Goal: Transaction & Acquisition: Purchase product/service

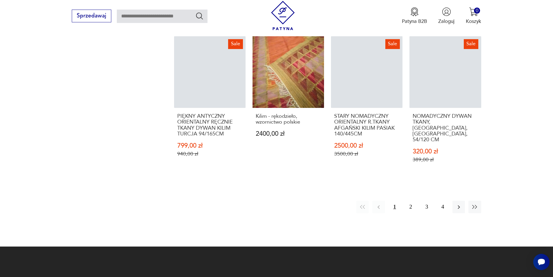
scroll to position [538, 0]
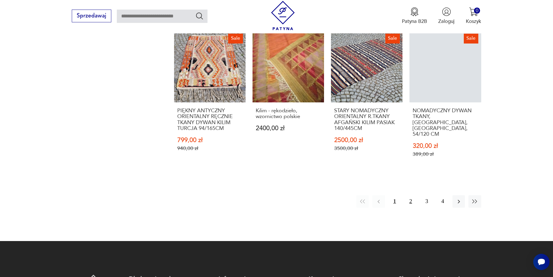
click at [410, 196] on button "2" at bounding box center [410, 202] width 12 height 12
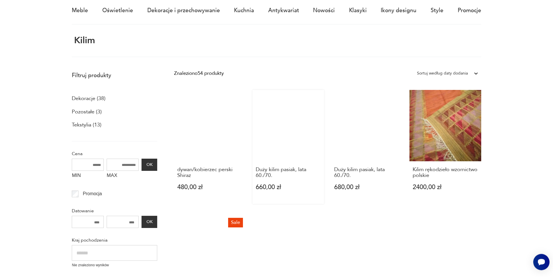
scroll to position [64, 0]
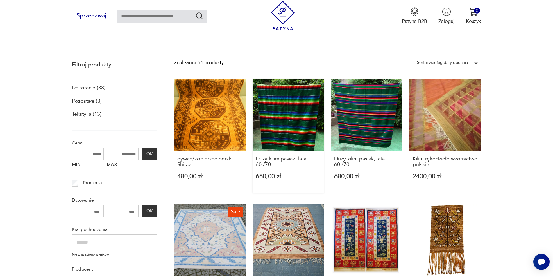
click at [280, 129] on link "Duży kilim pasiak, lata 60./70. 660,00 zł" at bounding box center [287, 136] width 71 height 114
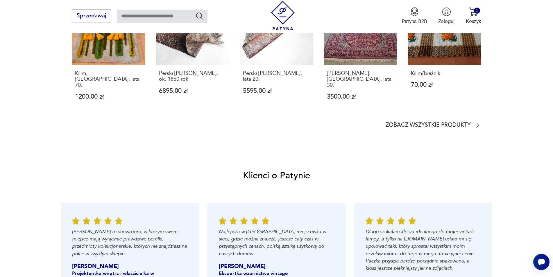
scroll to position [593, 0]
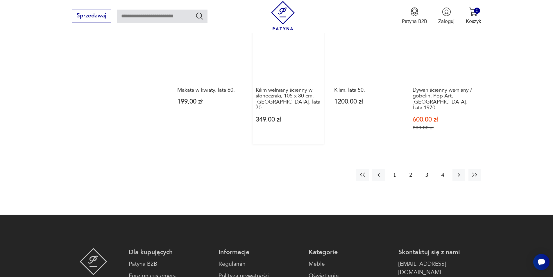
scroll to position [538, 0]
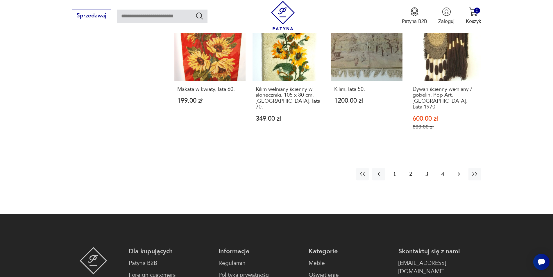
click at [458, 171] on icon "button" at bounding box center [458, 174] width 7 height 7
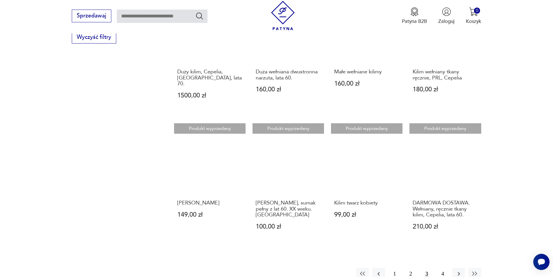
scroll to position [509, 0]
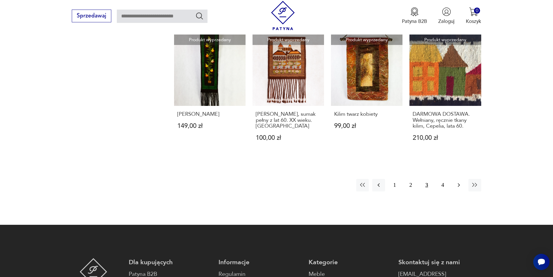
click at [461, 182] on icon "button" at bounding box center [458, 185] width 7 height 7
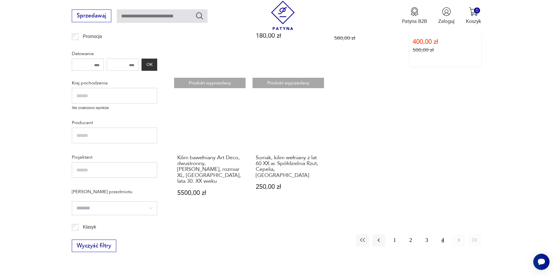
scroll to position [212, 0]
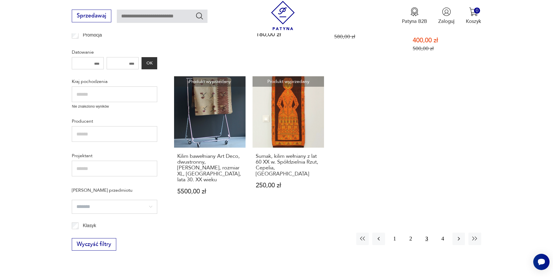
scroll to position [424, 0]
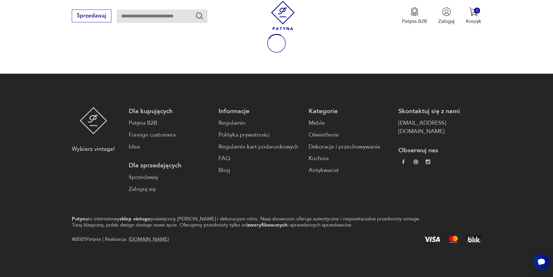
scroll to position [76, 0]
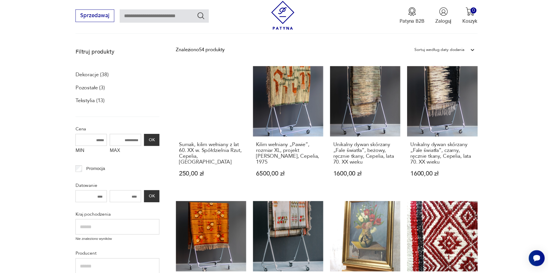
scroll to position [35, 0]
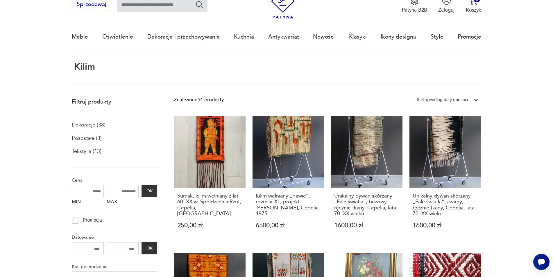
scroll to position [5, 0]
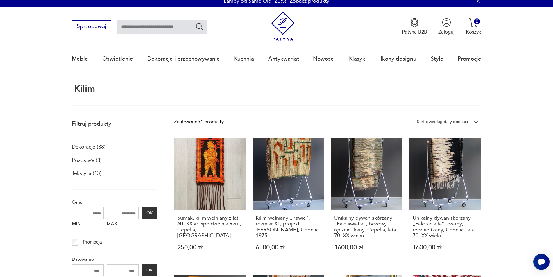
scroll to position [35, 0]
